Goal: Task Accomplishment & Management: Manage account settings

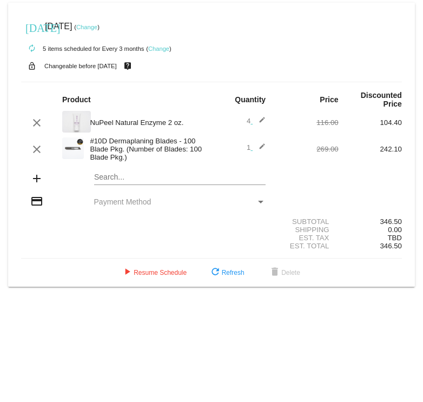
click at [160, 47] on link "Change" at bounding box center [158, 48] width 21 height 6
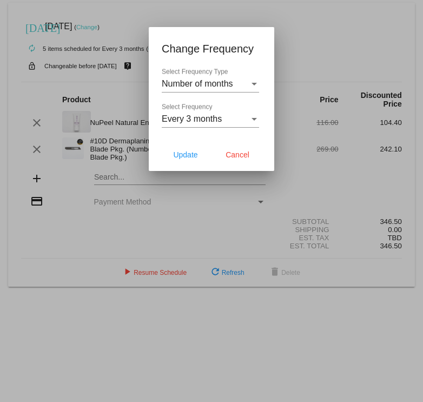
click at [255, 81] on div "Every 3 months Select Frequency" at bounding box center [210, 115] width 97 height 24
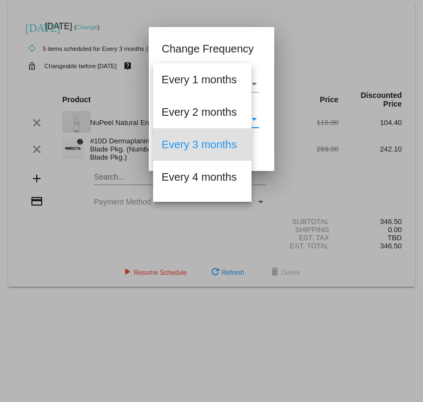
scroll to position [12, 0]
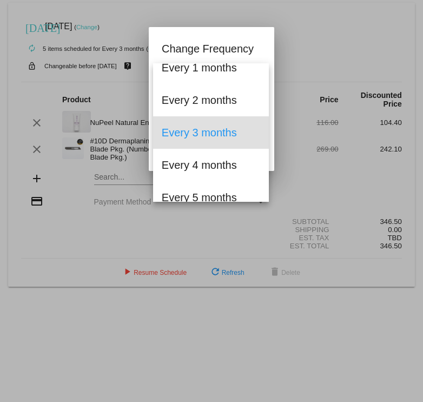
click at [345, 47] on div at bounding box center [211, 201] width 423 height 402
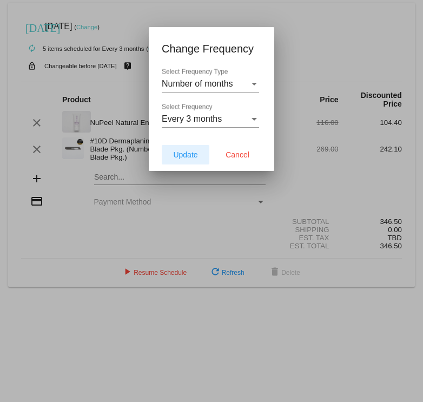
click at [193, 81] on span "Update" at bounding box center [185, 154] width 24 height 9
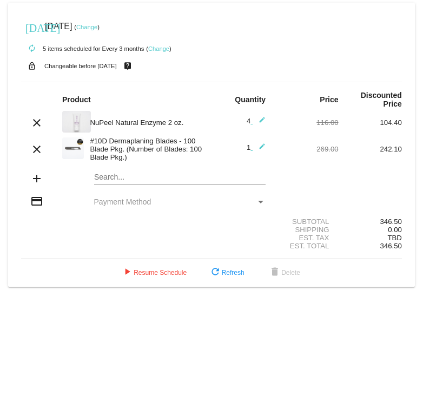
click at [161, 81] on div "#10D Dermaplaning Blades - 100 Blade Pkg. (Number of Blades: 100 Blade Pkg.)" at bounding box center [147, 149] width 127 height 24
click at [97, 25] on link "Change" at bounding box center [86, 27] width 21 height 6
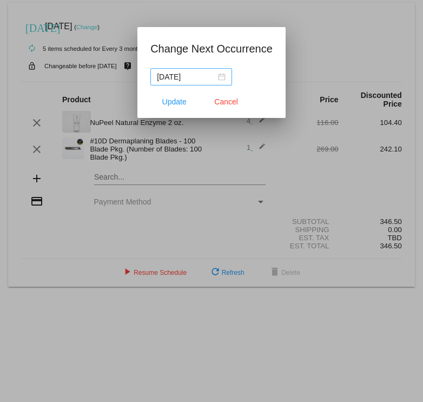
click at [221, 77] on div "[DATE]" at bounding box center [191, 77] width 69 height 12
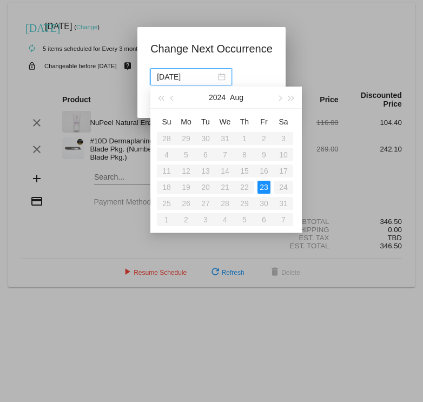
click at [186, 81] on table "Su Mo Tu We Th Fr Sa 28 29 30 31 1 2 3 4 5 6 7 8 9 10 11 12 13 14 15 16 17 18 1…" at bounding box center [225, 170] width 136 height 115
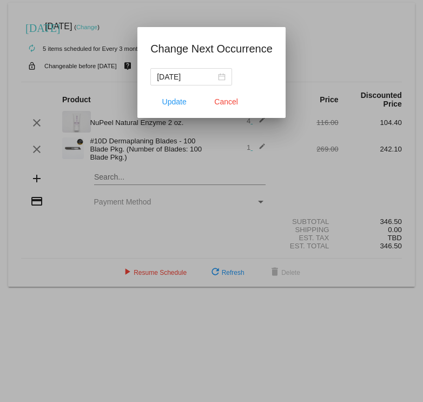
click at [305, 43] on div at bounding box center [211, 201] width 423 height 402
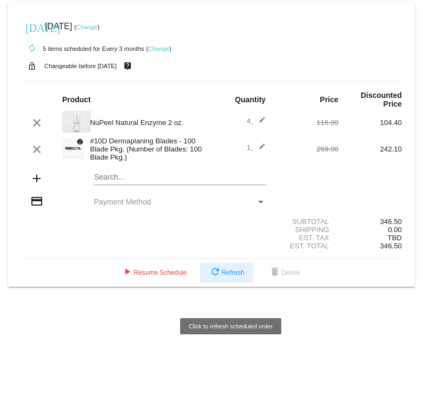
click at [245, 81] on span "refresh Refresh" at bounding box center [227, 273] width 36 height 8
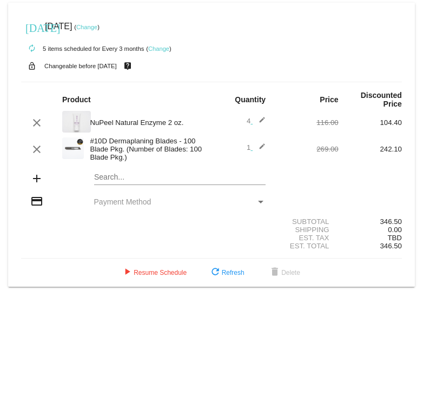
click at [97, 27] on link "Change" at bounding box center [86, 27] width 21 height 6
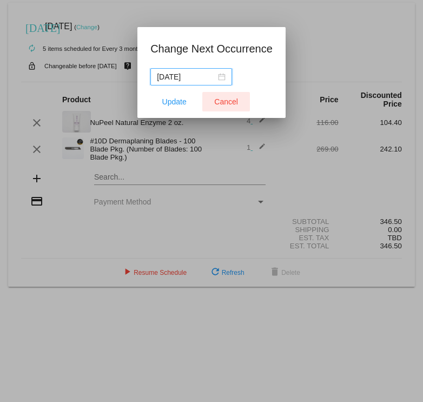
click at [223, 81] on span "Cancel" at bounding box center [226, 101] width 24 height 9
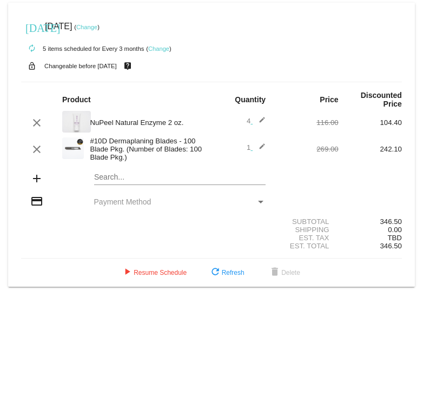
click at [158, 47] on link "Change" at bounding box center [158, 48] width 21 height 6
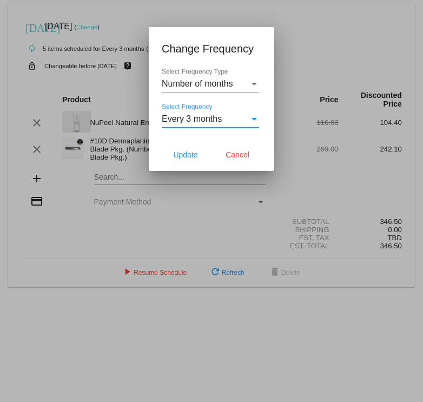
click at [254, 81] on div "Select Frequency" at bounding box center [254, 119] width 5 height 3
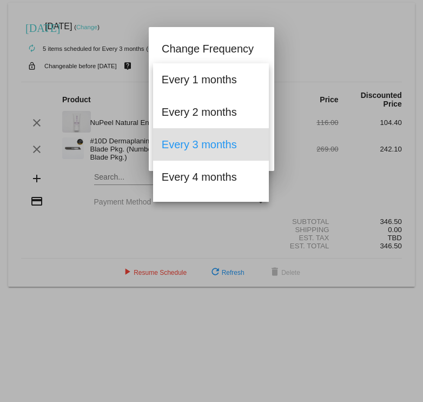
click at [307, 16] on div at bounding box center [211, 201] width 423 height 402
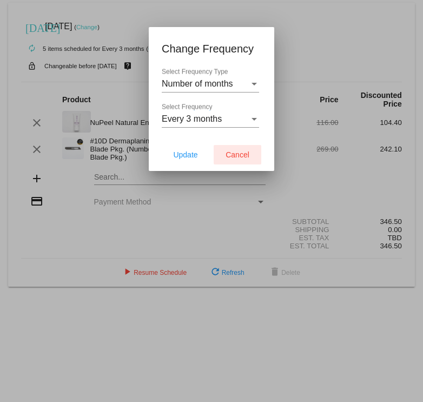
click at [245, 81] on span "Cancel" at bounding box center [238, 154] width 24 height 9
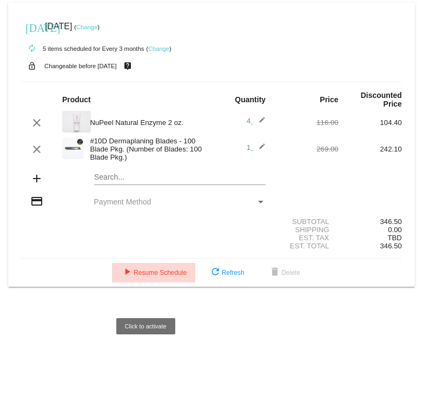
click at [160, 81] on span "play_arrow Resume Schedule" at bounding box center [154, 273] width 66 height 8
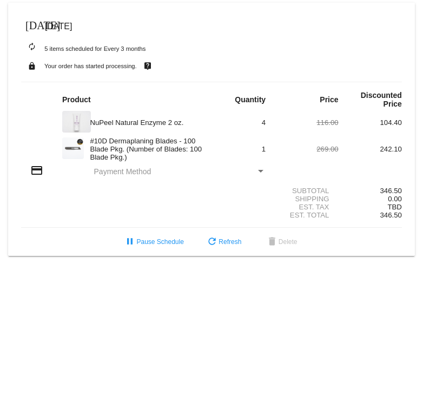
click at [28, 66] on mat-icon "lock" at bounding box center [31, 66] width 13 height 14
click at [94, 81] on span "Payment Method" at bounding box center [122, 171] width 57 height 9
click at [39, 81] on mat-icon "credit_card" at bounding box center [36, 170] width 13 height 13
